Goal: Task Accomplishment & Management: Use online tool/utility

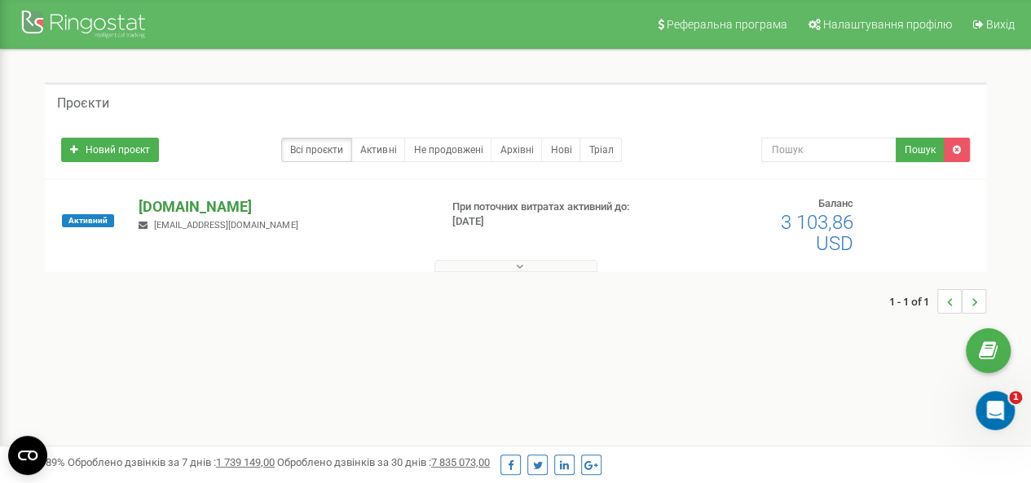
click at [193, 200] on p "[DOMAIN_NAME]" at bounding box center [282, 206] width 287 height 21
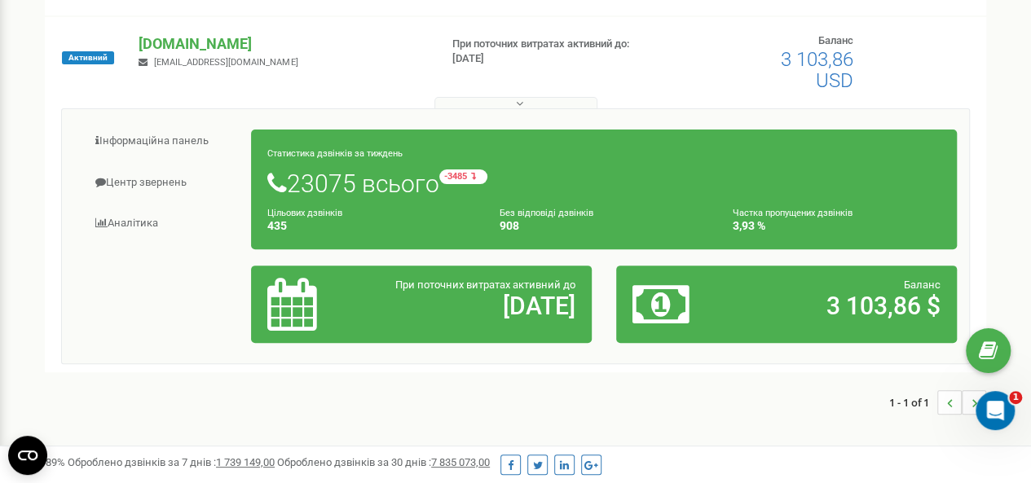
scroll to position [244, 0]
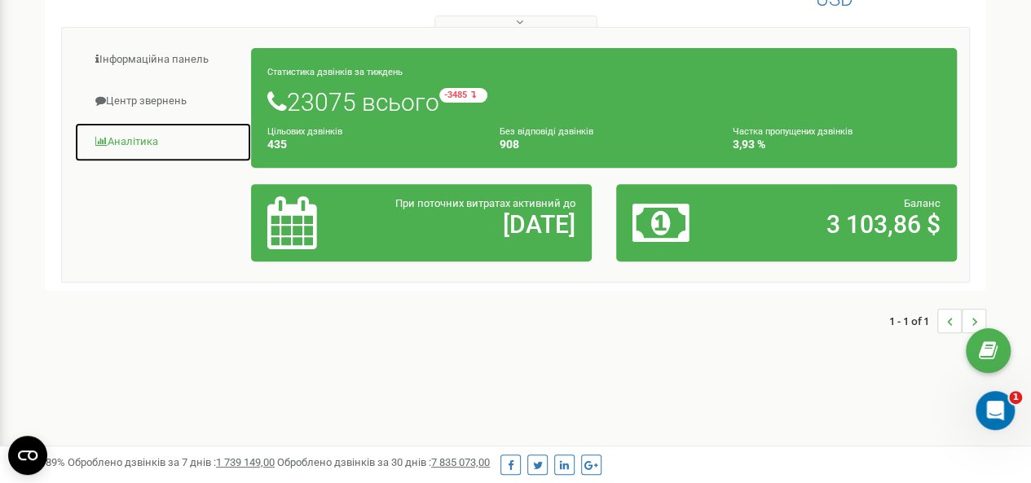
click at [134, 146] on link "Аналiтика" at bounding box center [163, 142] width 178 height 40
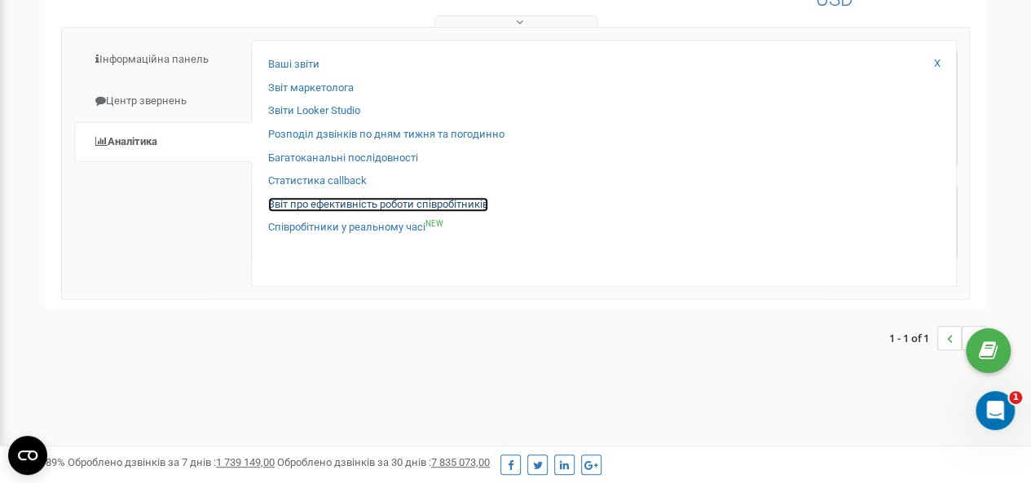
click at [381, 203] on link "Звіт про ефективність роботи співробітників" at bounding box center [378, 204] width 220 height 15
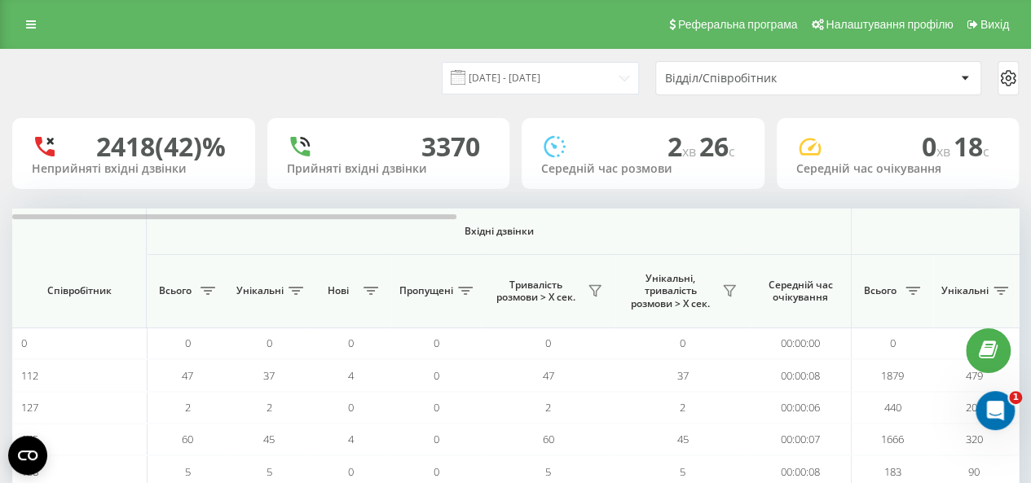
click at [965, 81] on div at bounding box center [964, 78] width 19 height 20
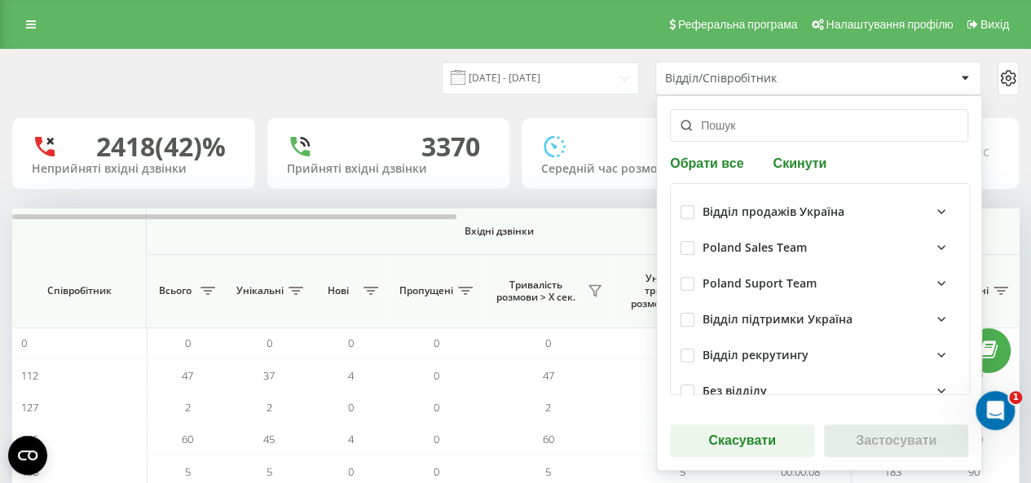
click at [738, 123] on input "text" at bounding box center [819, 125] width 298 height 33
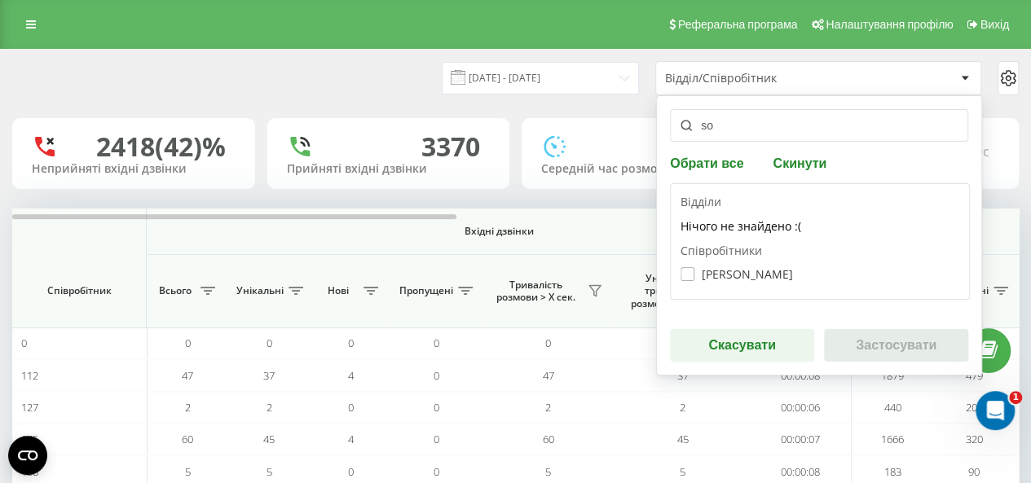
type input "so"
click at [760, 271] on label "Sofiia Prokopchuk" at bounding box center [736, 274] width 112 height 14
checkbox input "true"
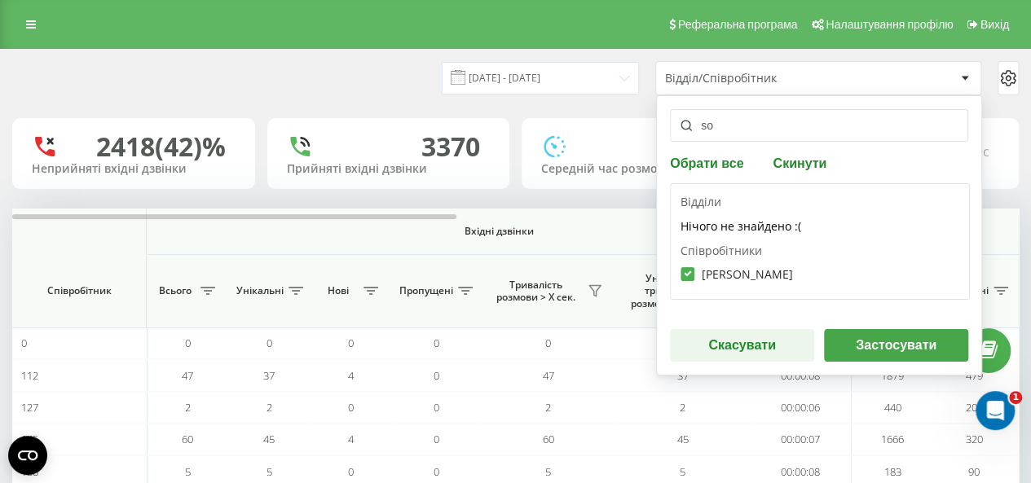
click at [882, 341] on button "Застосувати" at bounding box center [896, 345] width 144 height 33
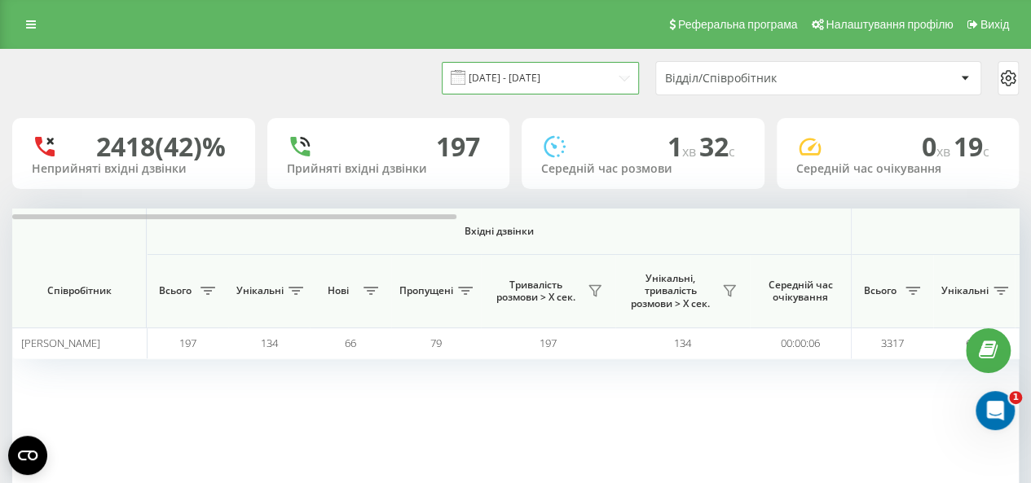
click at [552, 86] on input "19.08.2025 - 19.09.2025" at bounding box center [540, 78] width 197 height 32
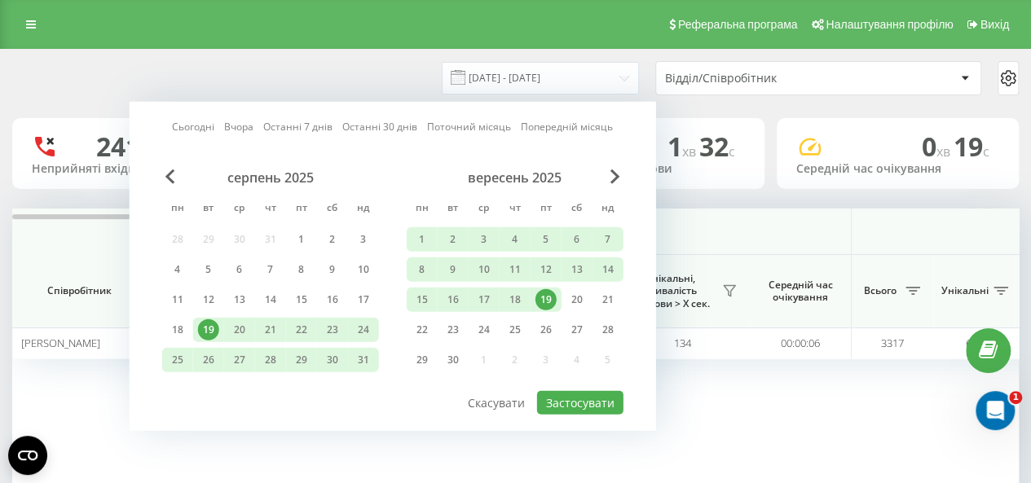
click at [544, 296] on div "19" at bounding box center [545, 299] width 21 height 21
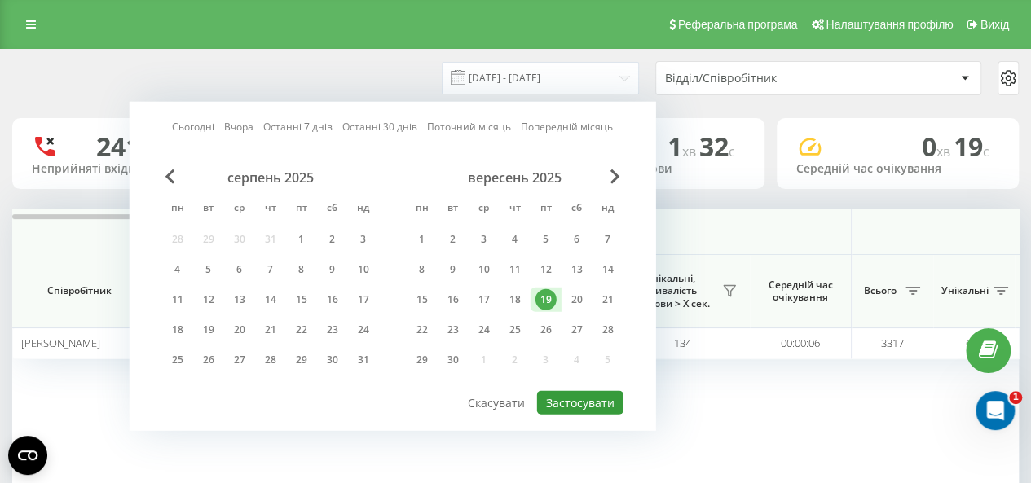
click at [583, 397] on button "Застосувати" at bounding box center [580, 403] width 86 height 24
type input "19.09.2025 - 19.09.2025"
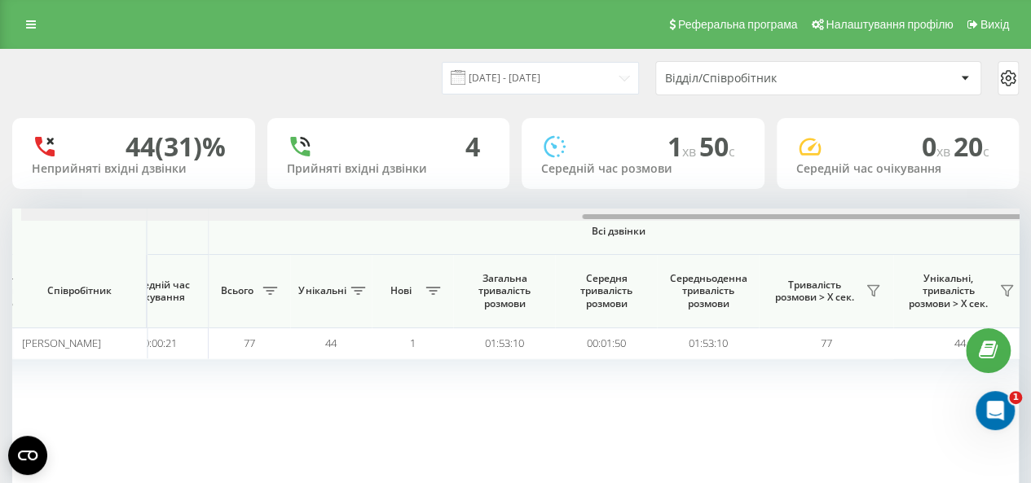
scroll to position [0, 1267]
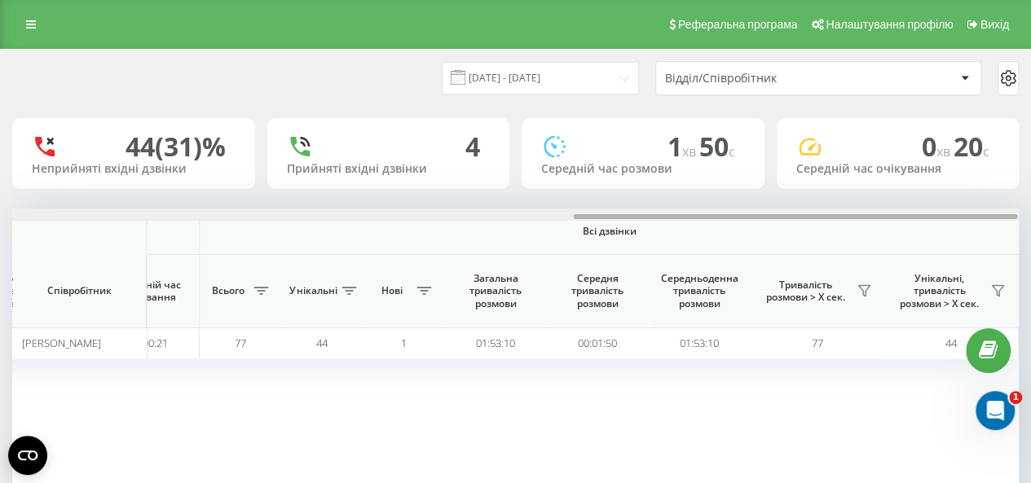
drag, startPoint x: 340, startPoint y: 216, endPoint x: 939, endPoint y: 218, distance: 598.9
click at [939, 218] on div at bounding box center [795, 216] width 444 height 5
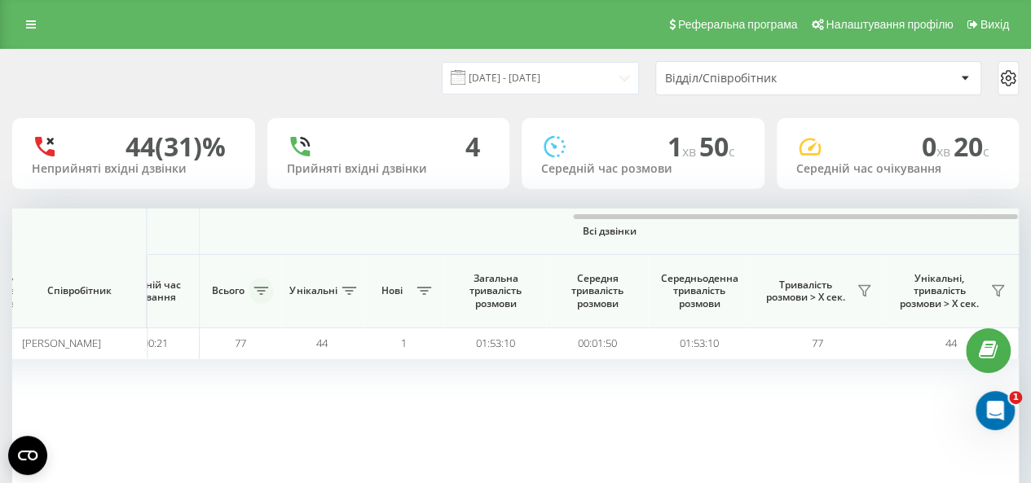
click at [261, 288] on icon at bounding box center [260, 291] width 15 height 8
click at [259, 294] on icon at bounding box center [260, 291] width 15 height 8
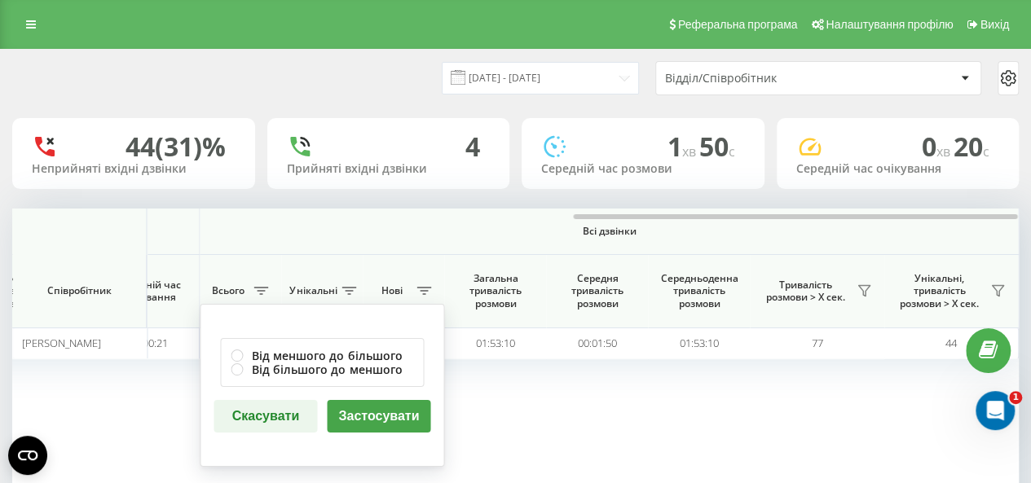
drag, startPoint x: 733, startPoint y: 401, endPoint x: 724, endPoint y: 324, distance: 77.0
click at [733, 401] on div "Вхідні дзвінки Вихідні дзвінки Всі дзвінки Співробітник Всього Унікальні Нові П…" at bounding box center [515, 351] width 1006 height 285
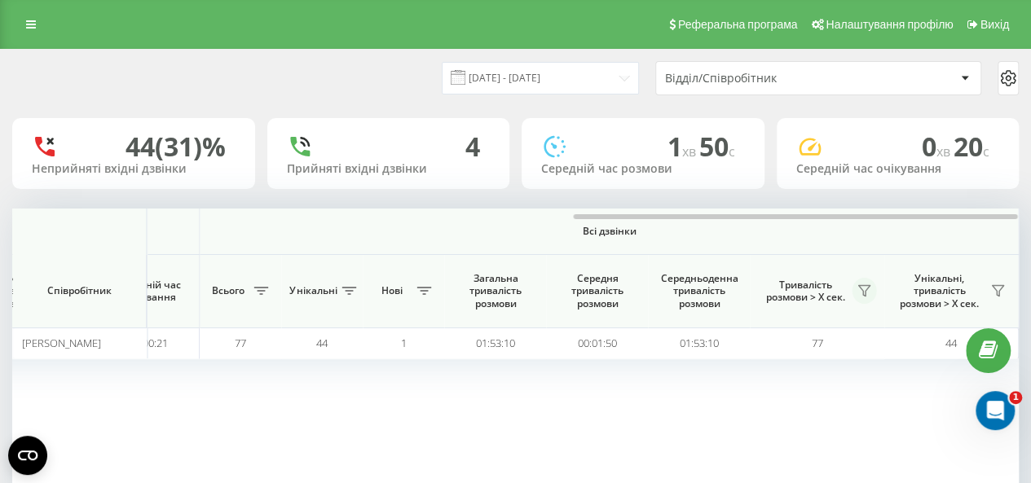
click at [865, 286] on icon at bounding box center [863, 291] width 11 height 11
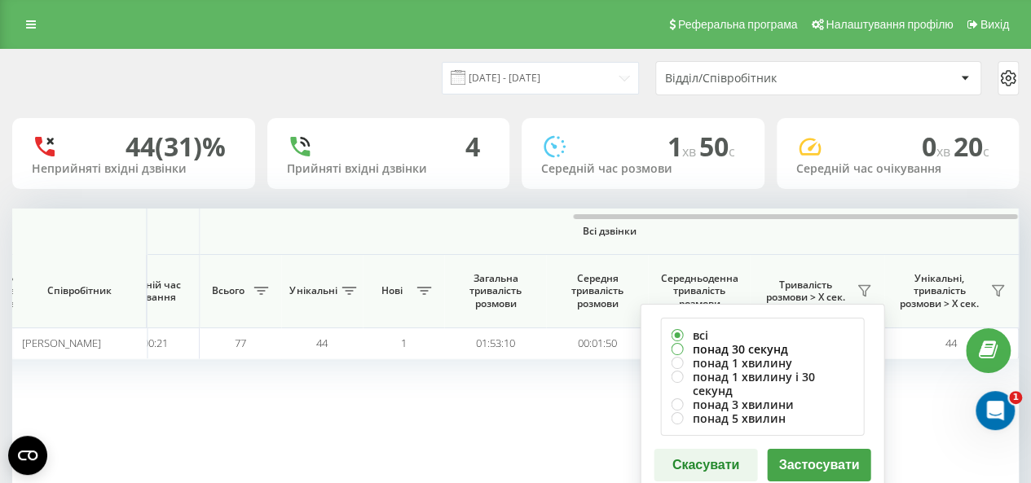
click at [766, 348] on label "понад 30 секунд" at bounding box center [762, 349] width 183 height 14
radio input "true"
click at [832, 453] on button "Застосувати" at bounding box center [818, 465] width 103 height 33
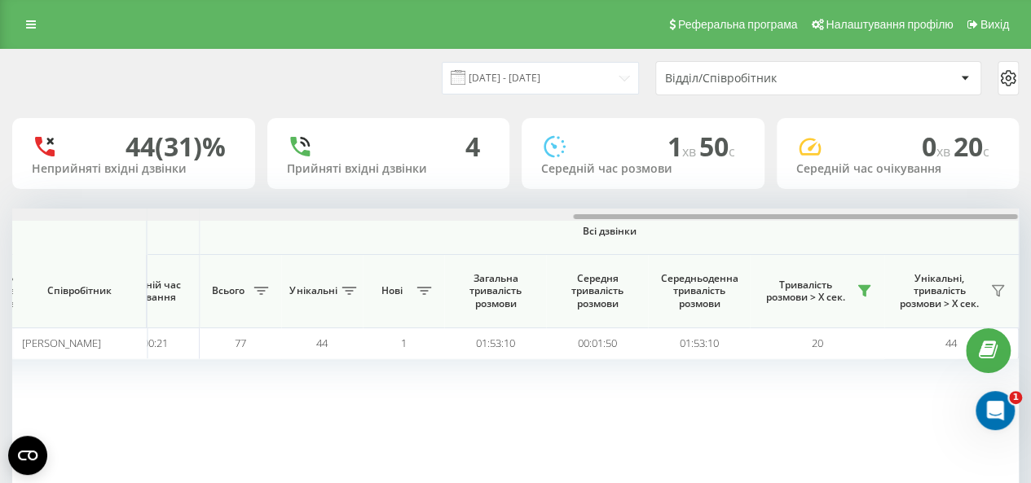
drag, startPoint x: 338, startPoint y: 218, endPoint x: 1042, endPoint y: 221, distance: 704.0
click at [1031, 221] on html "mathema.me Проекти mathema.me Дашборд Центр звернень Аналiтика Ваші звіти Звіт …" at bounding box center [515, 241] width 1031 height 483
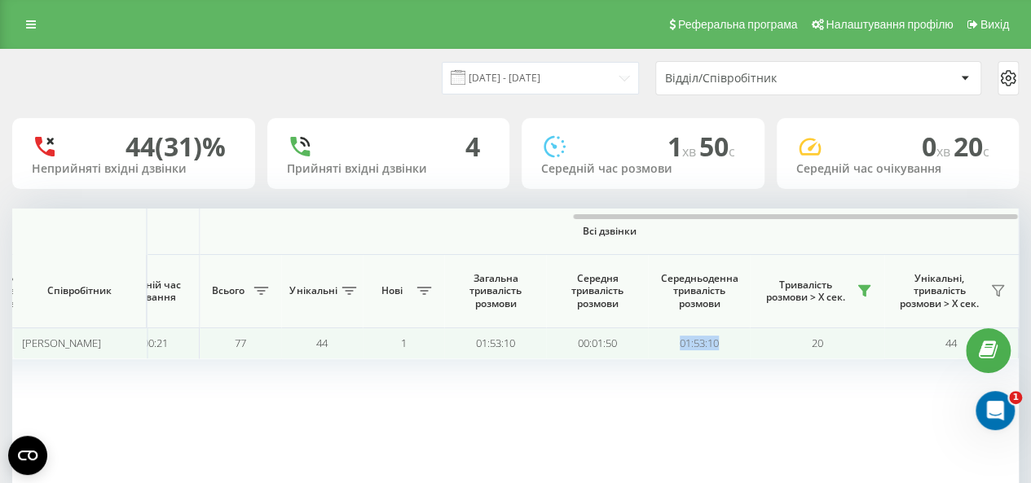
drag, startPoint x: 726, startPoint y: 345, endPoint x: 673, endPoint y: 345, distance: 53.0
click at [673, 345] on td "01:53:10" at bounding box center [699, 344] width 102 height 32
copy td "01:53:10"
